Goal: Register for event/course

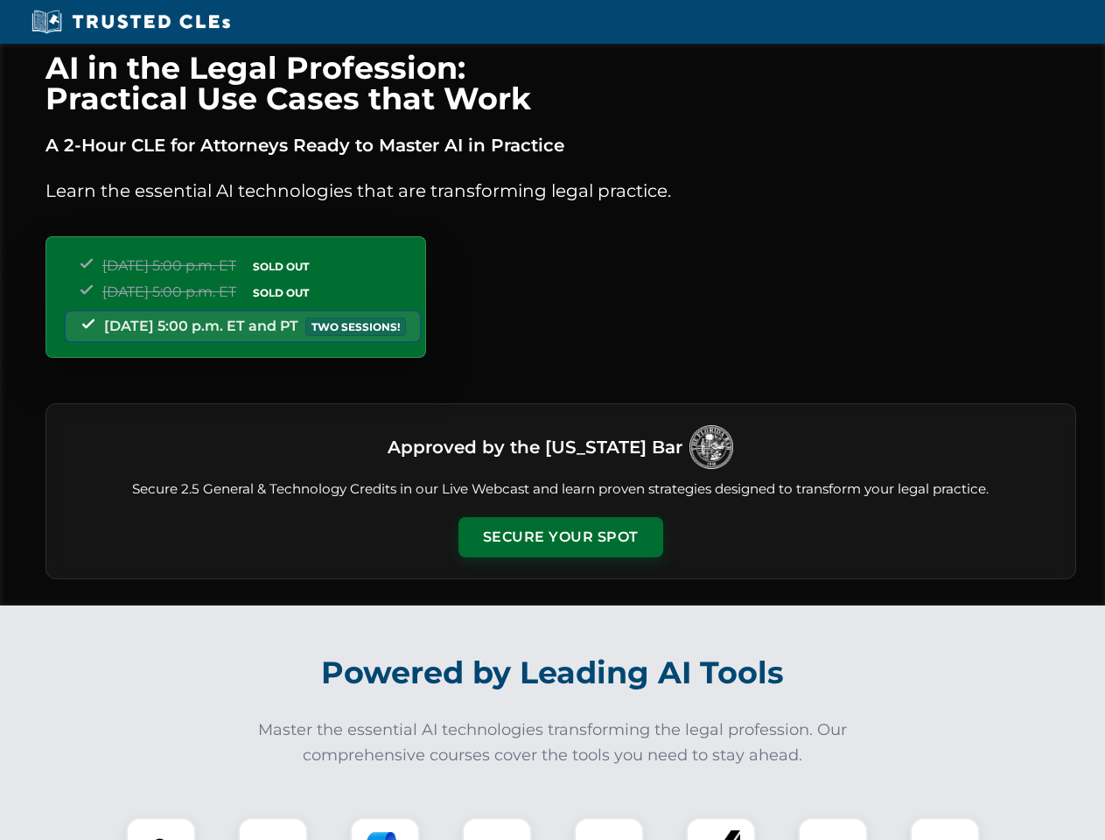
click at [560, 537] on button "Secure Your Spot" at bounding box center [560, 537] width 205 height 40
click at [161, 828] on img at bounding box center [161, 852] width 51 height 51
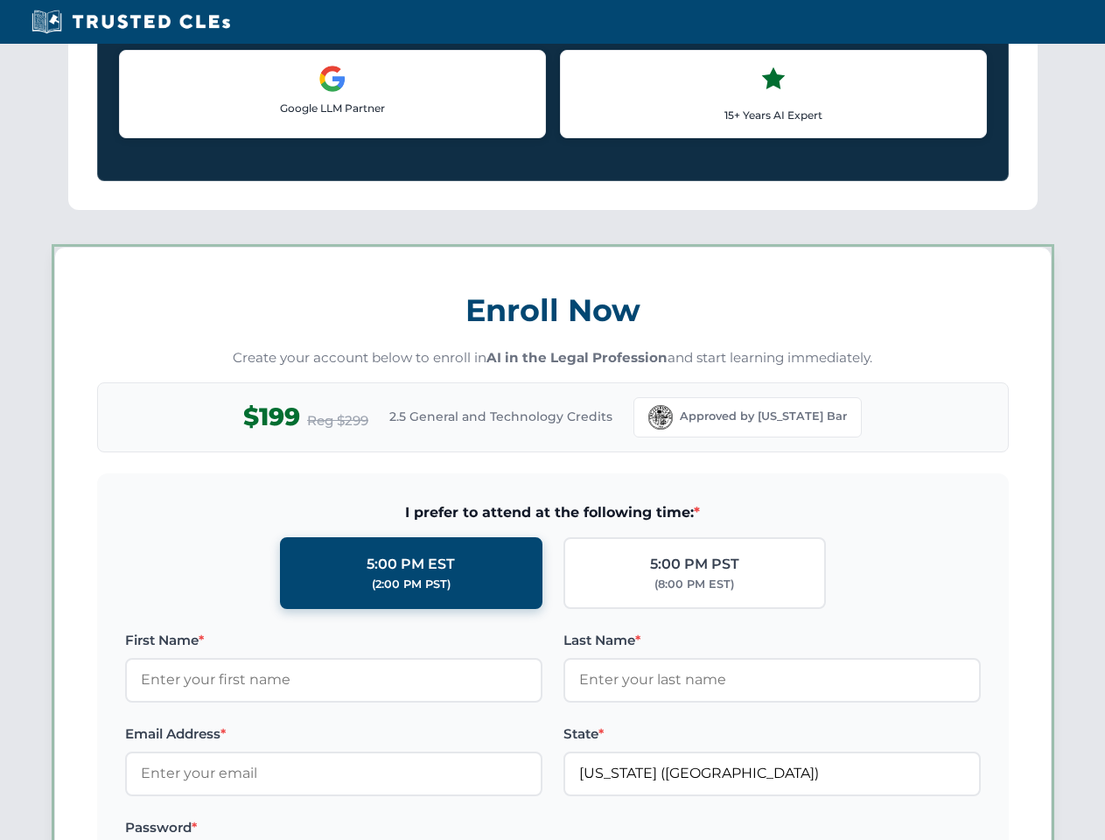
click at [385, 828] on label "Password *" at bounding box center [333, 827] width 417 height 21
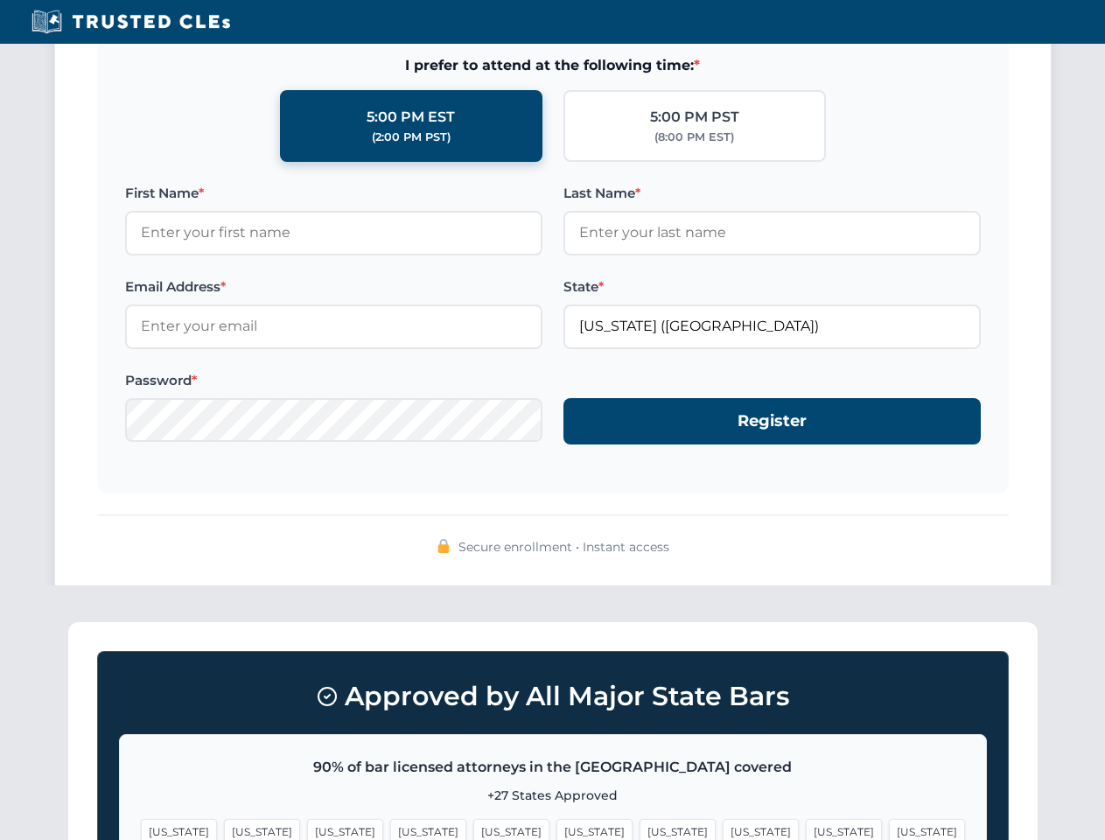
click at [806, 828] on span "[US_STATE]" at bounding box center [844, 831] width 76 height 25
